Goal: Register for event/course

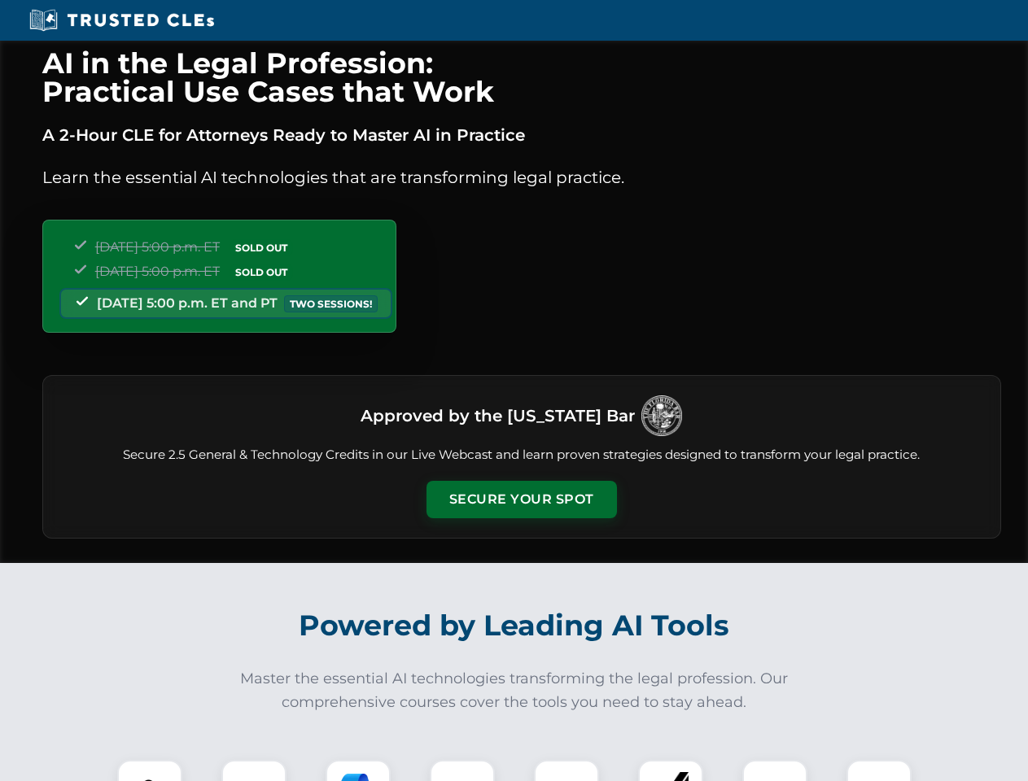
click at [521, 500] on button "Secure Your Spot" at bounding box center [521, 499] width 190 height 37
click at [150, 771] on img at bounding box center [149, 792] width 47 height 47
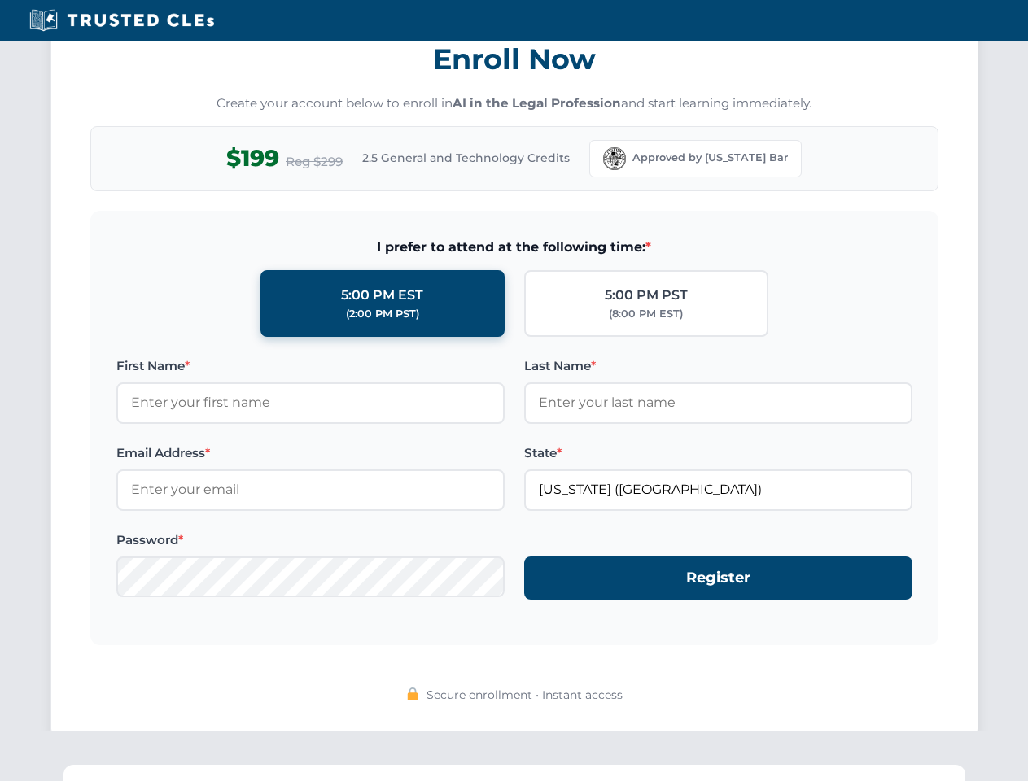
scroll to position [1597, 0]
